Goal: Task Accomplishment & Management: Manage account settings

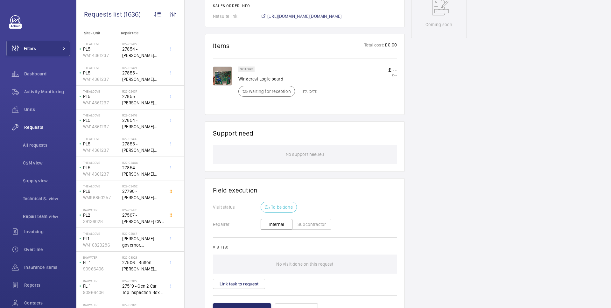
scroll to position [336, 0]
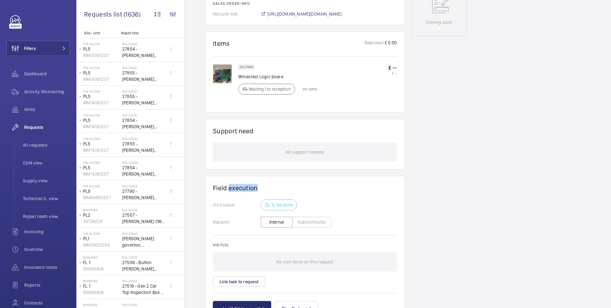
drag, startPoint x: 229, startPoint y: 188, endPoint x: 273, endPoint y: 187, distance: 43.9
click at [273, 188] on h1 "Field execution" at bounding box center [305, 188] width 184 height 8
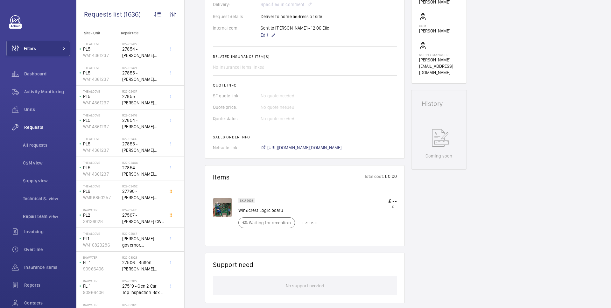
scroll to position [0, 0]
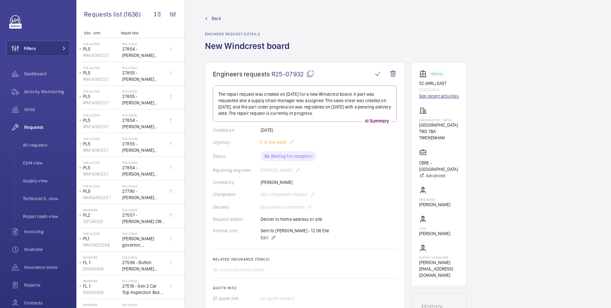
click at [427, 96] on link "See recent activities" at bounding box center [439, 96] width 40 height 6
click at [434, 95] on link "See recent activities" at bounding box center [439, 96] width 40 height 6
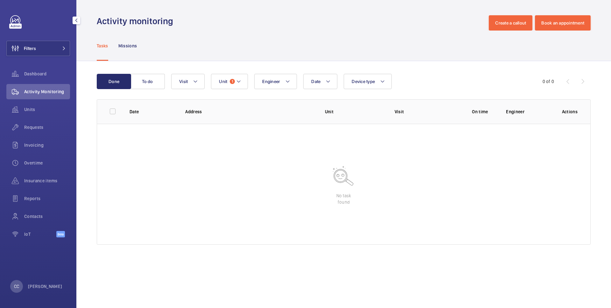
click at [41, 280] on div "Filters Dashboard Activity Monitoring Units Requests Invoicing Overtime Insuran…" at bounding box center [38, 154] width 76 height 308
click at [40, 282] on div "CC Chelsea Chéret" at bounding box center [36, 286] width 52 height 13
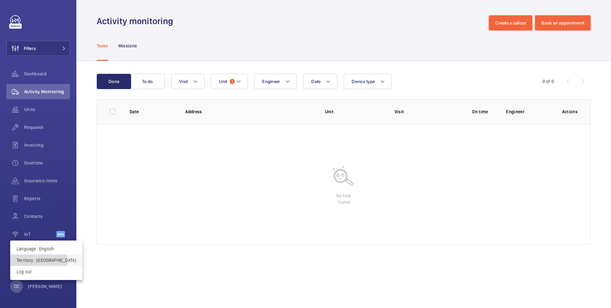
click at [38, 261] on p "Territory : Singapour" at bounding box center [46, 260] width 59 height 6
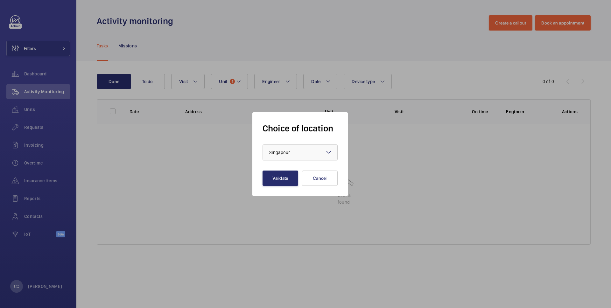
click at [296, 151] on div "× Singapour" at bounding box center [287, 152] width 37 height 6
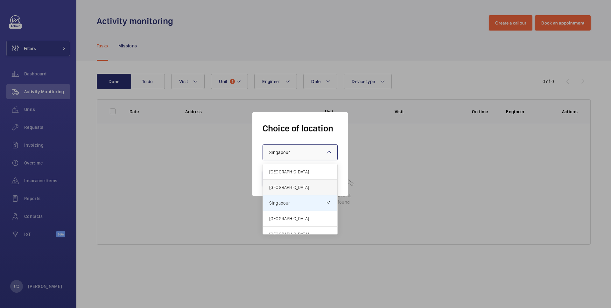
click at [283, 189] on span "[GEOGRAPHIC_DATA]" at bounding box center [300, 187] width 62 height 6
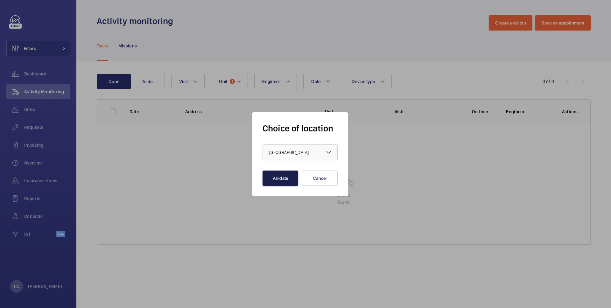
click at [282, 177] on button "Validate" at bounding box center [280, 177] width 36 height 15
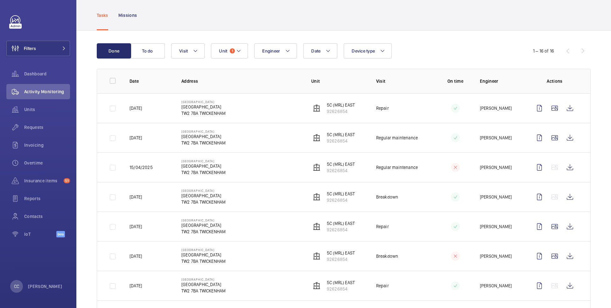
scroll to position [31, 0]
click at [571, 107] on wm-front-icon-button at bounding box center [569, 107] width 15 height 15
click at [572, 142] on wm-front-icon-button at bounding box center [569, 137] width 15 height 15
click at [569, 135] on wm-front-icon-button at bounding box center [569, 137] width 15 height 15
click at [35, 91] on span "Activity Monitoring" at bounding box center [47, 91] width 46 height 6
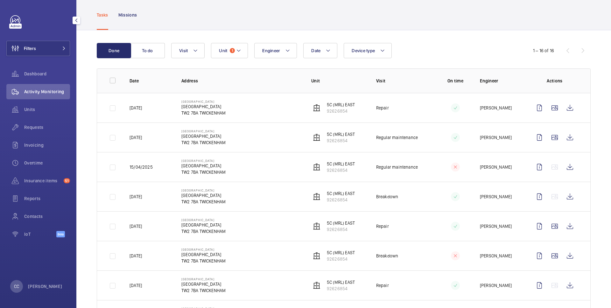
scroll to position [0, 0]
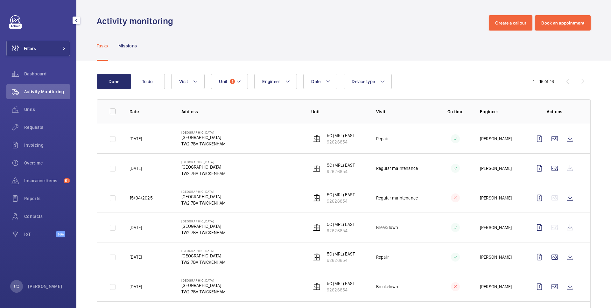
click at [17, 20] on link at bounding box center [15, 20] width 10 height 10
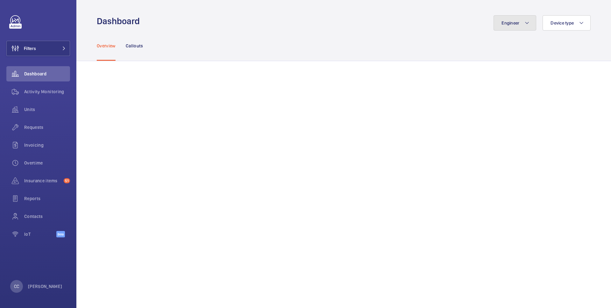
click at [518, 28] on button "Engineer" at bounding box center [514, 22] width 43 height 15
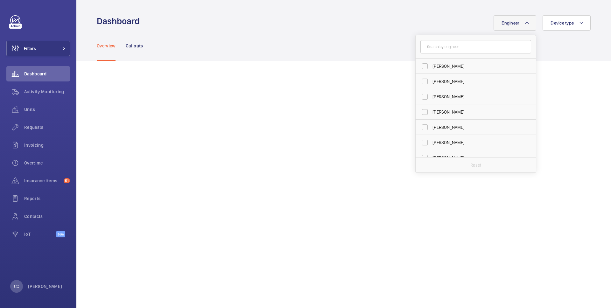
click at [518, 26] on button "Engineer" at bounding box center [514, 22] width 43 height 15
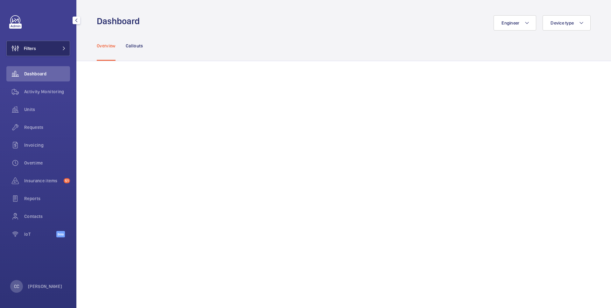
click at [38, 53] on button "Filters" at bounding box center [38, 48] width 64 height 15
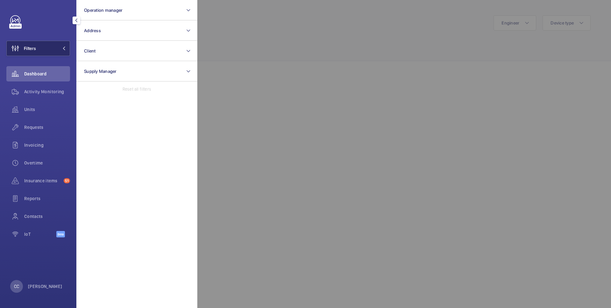
click at [38, 51] on button "Filters" at bounding box center [38, 48] width 64 height 15
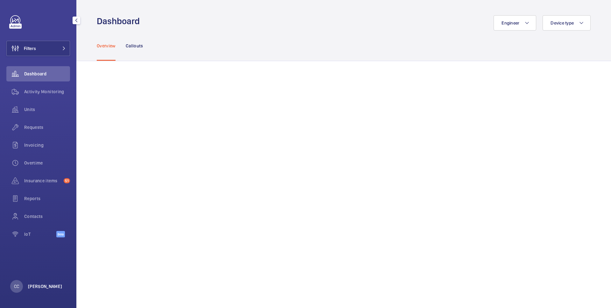
click at [38, 285] on p "[PERSON_NAME]" at bounding box center [45, 286] width 34 height 6
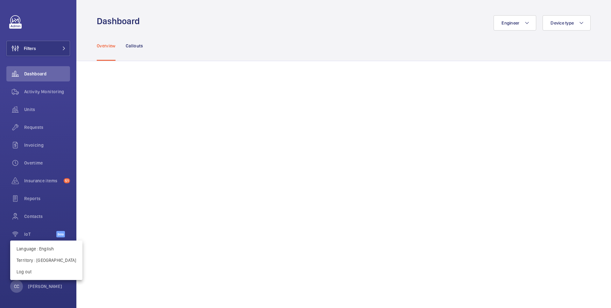
click at [38, 286] on div at bounding box center [305, 154] width 611 height 308
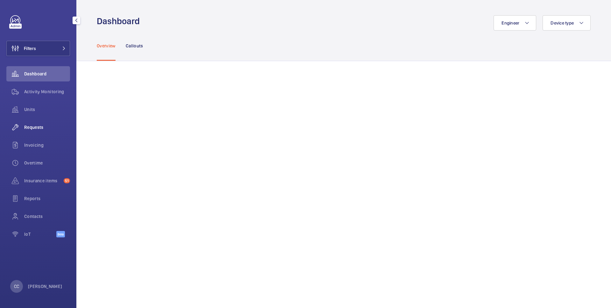
click at [33, 130] on div "Requests" at bounding box center [38, 127] width 64 height 15
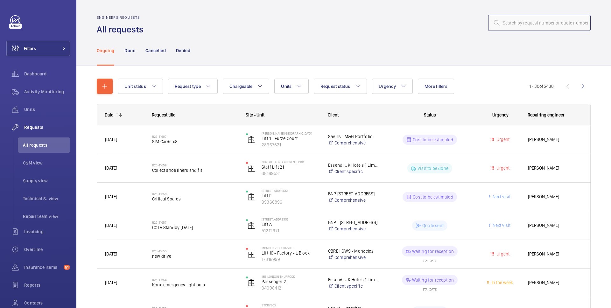
click at [509, 28] on input "text" at bounding box center [539, 23] width 102 height 16
paste input "R25-11008"
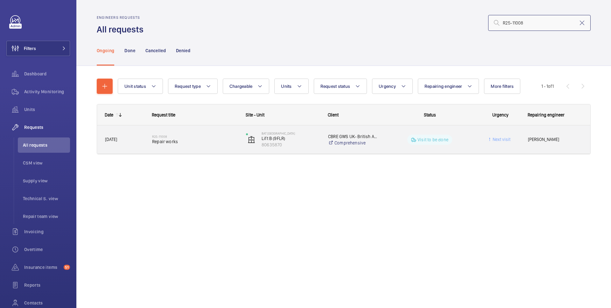
type input "R25-11008"
click at [195, 140] on span "Repair works" at bounding box center [195, 141] width 86 height 6
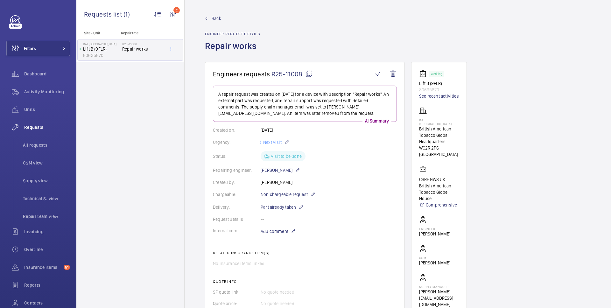
click at [216, 16] on span "Back" at bounding box center [216, 18] width 10 height 6
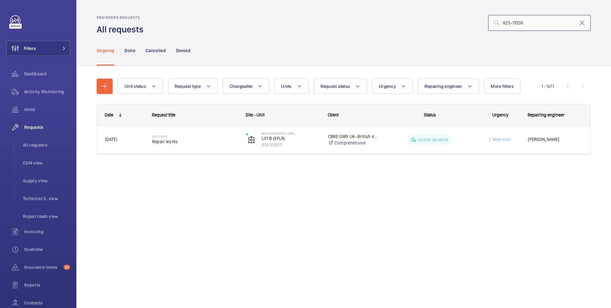
click at [511, 22] on input "R25-11008" at bounding box center [539, 23] width 102 height 16
click at [511, 21] on input "R25-11008" at bounding box center [539, 23] width 102 height 16
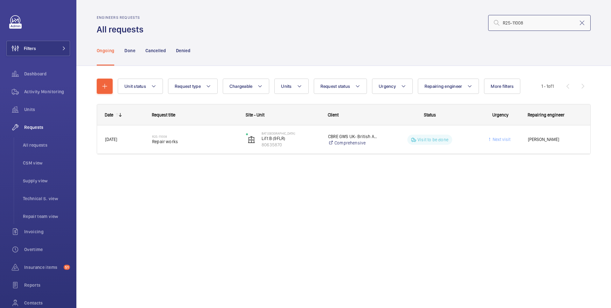
click at [511, 21] on input "R25-11008" at bounding box center [539, 23] width 102 height 16
paste input "09593"
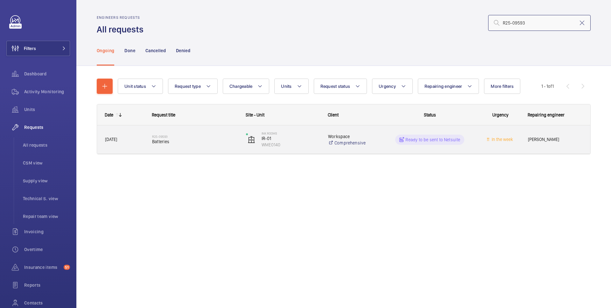
type input "R25-09593"
click at [208, 145] on div "R25-09593 Batteries" at bounding box center [195, 139] width 86 height 18
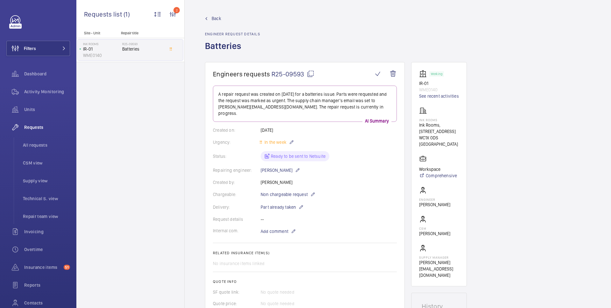
click at [213, 17] on span "Back" at bounding box center [216, 18] width 10 height 6
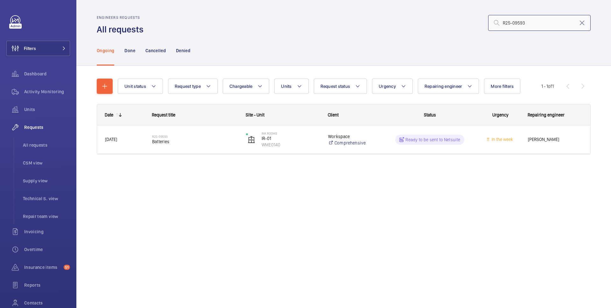
click at [544, 19] on input "R25-09593" at bounding box center [539, 23] width 102 height 16
paste input "862"
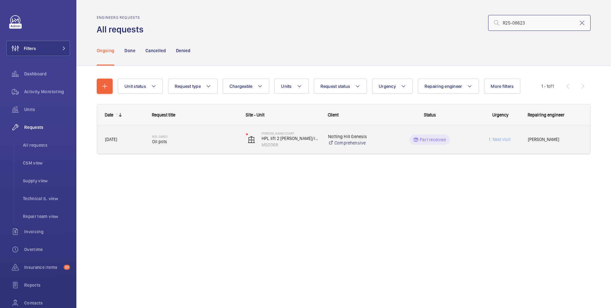
type input "R25-08623"
click at [191, 139] on span "Oil pots" at bounding box center [195, 141] width 86 height 6
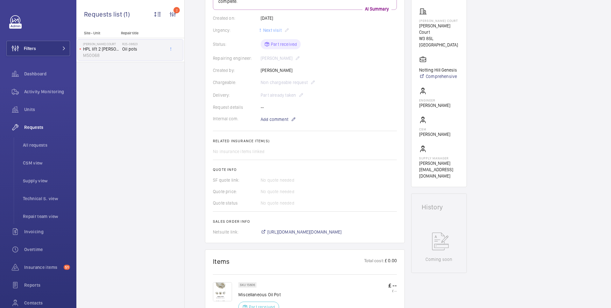
scroll to position [113, 0]
drag, startPoint x: 247, startPoint y: 94, endPoint x: 322, endPoint y: 93, distance: 74.7
click at [322, 93] on div "Delivery: Part already taken" at bounding box center [305, 94] width 184 height 8
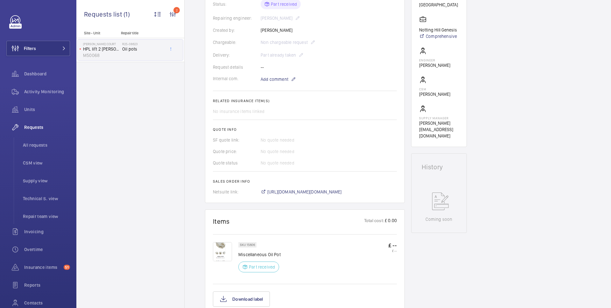
scroll to position [157, 0]
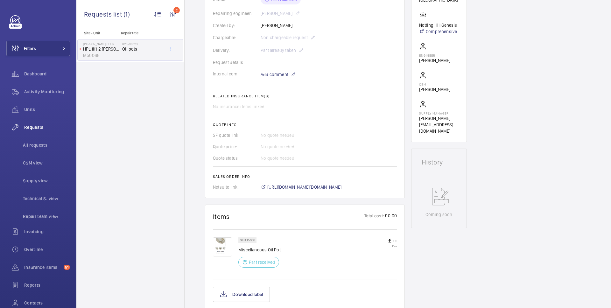
click at [280, 187] on span "[URL][DOMAIN_NAME][DOMAIN_NAME]" at bounding box center [304, 187] width 74 height 6
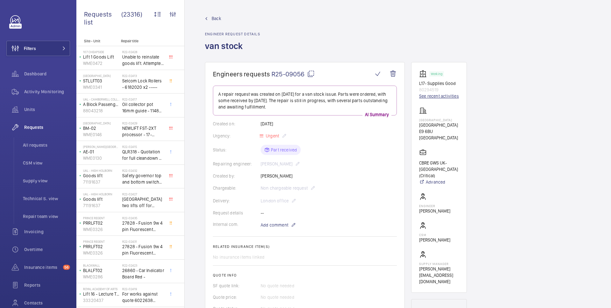
click at [441, 98] on link "See recent activities" at bounding box center [439, 96] width 40 height 6
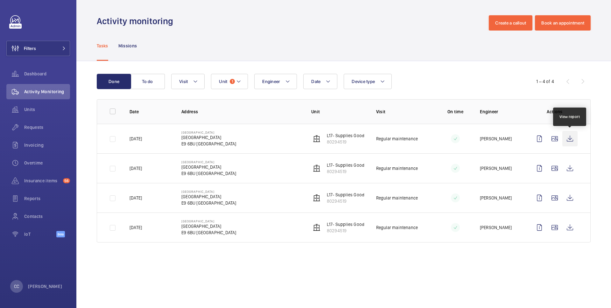
click at [566, 137] on wm-front-icon-button at bounding box center [569, 138] width 15 height 15
